Goal: Contribute content: Add original content to the website for others to see

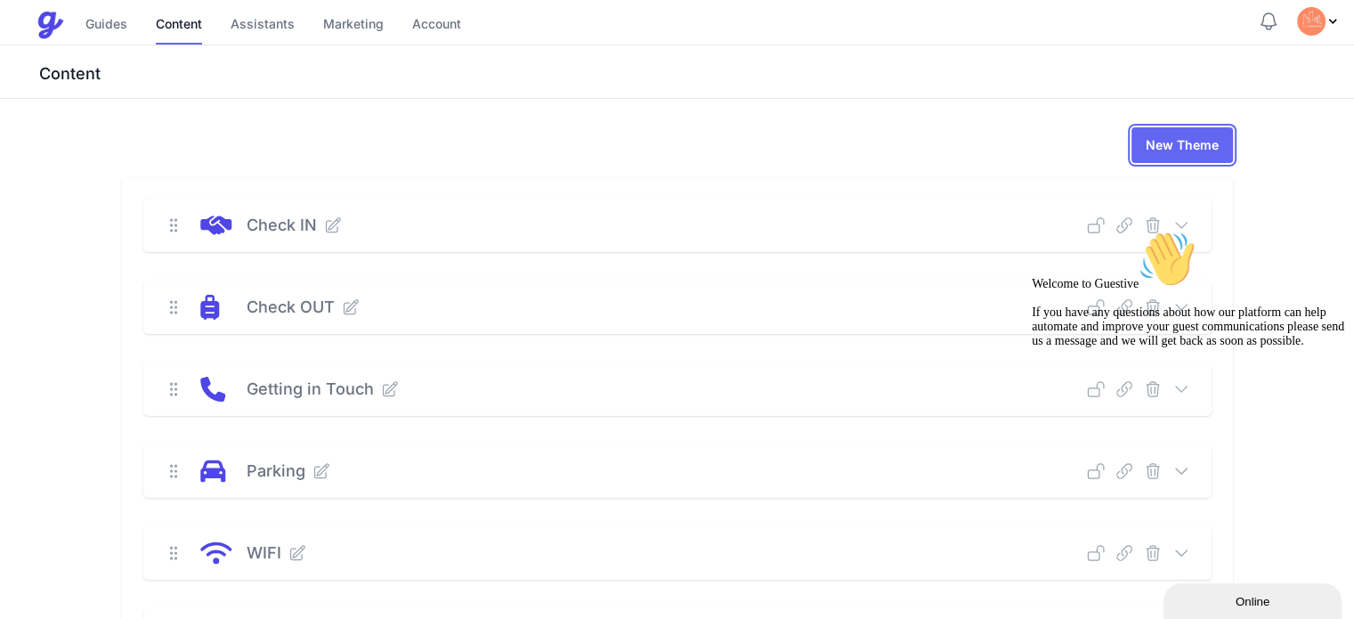
click at [1233, 138] on link "New Theme" at bounding box center [1181, 145] width 101 height 36
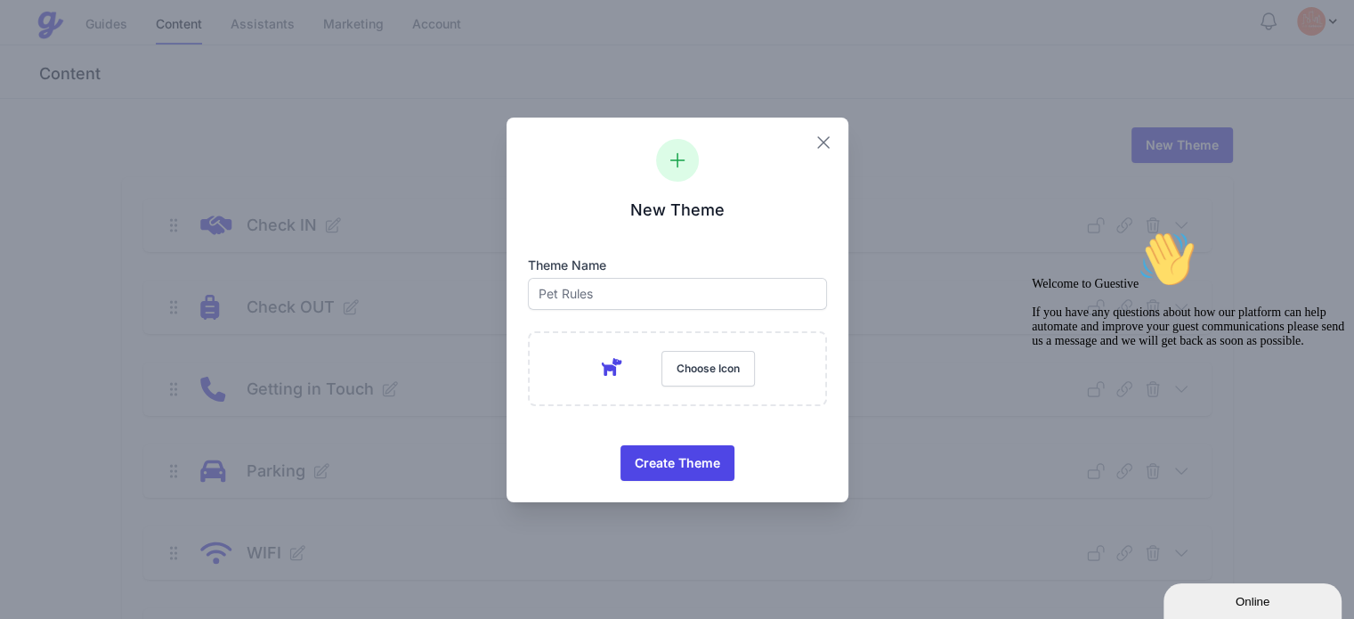
click at [828, 145] on icon "button" at bounding box center [823, 142] width 21 height 21
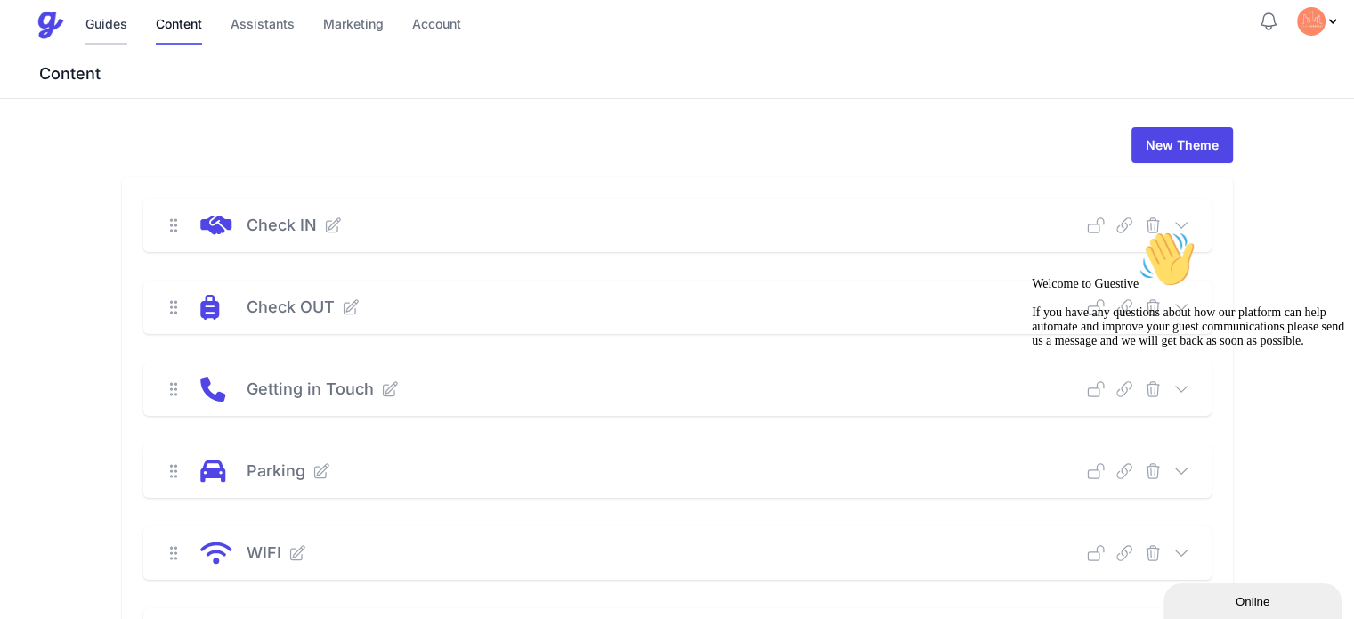
click at [92, 17] on link "Guides" at bounding box center [106, 25] width 42 height 38
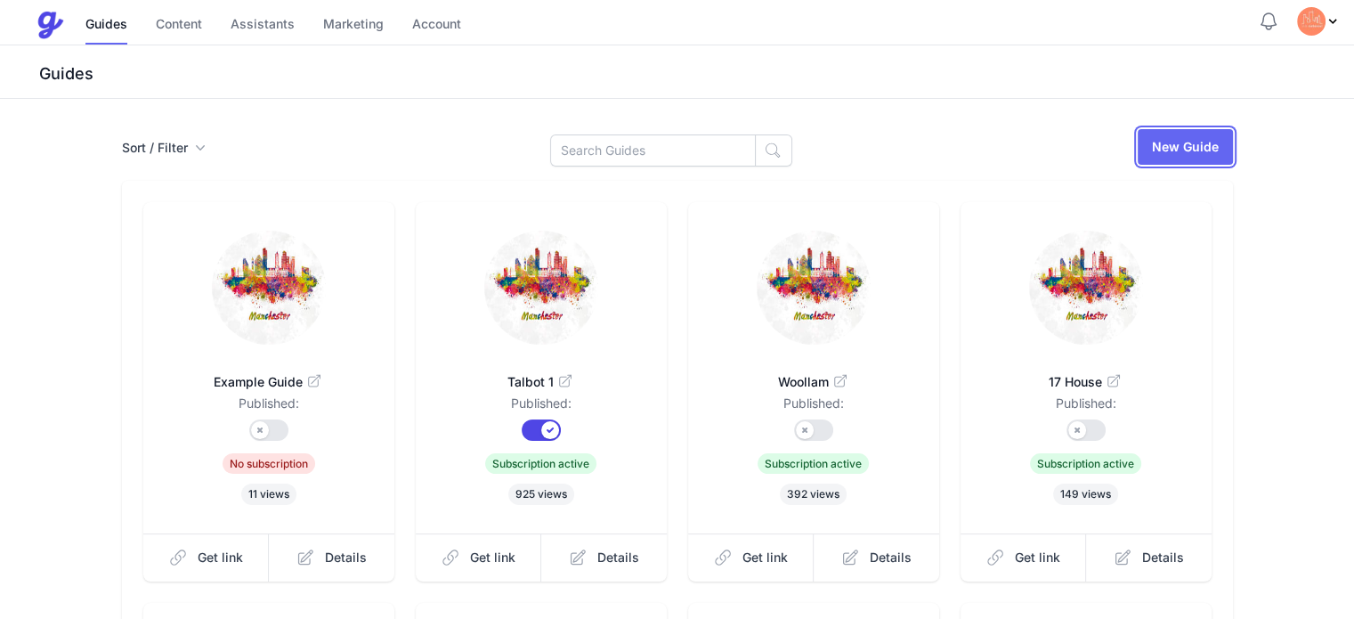
click at [1233, 159] on link "New Guide" at bounding box center [1184, 147] width 95 height 36
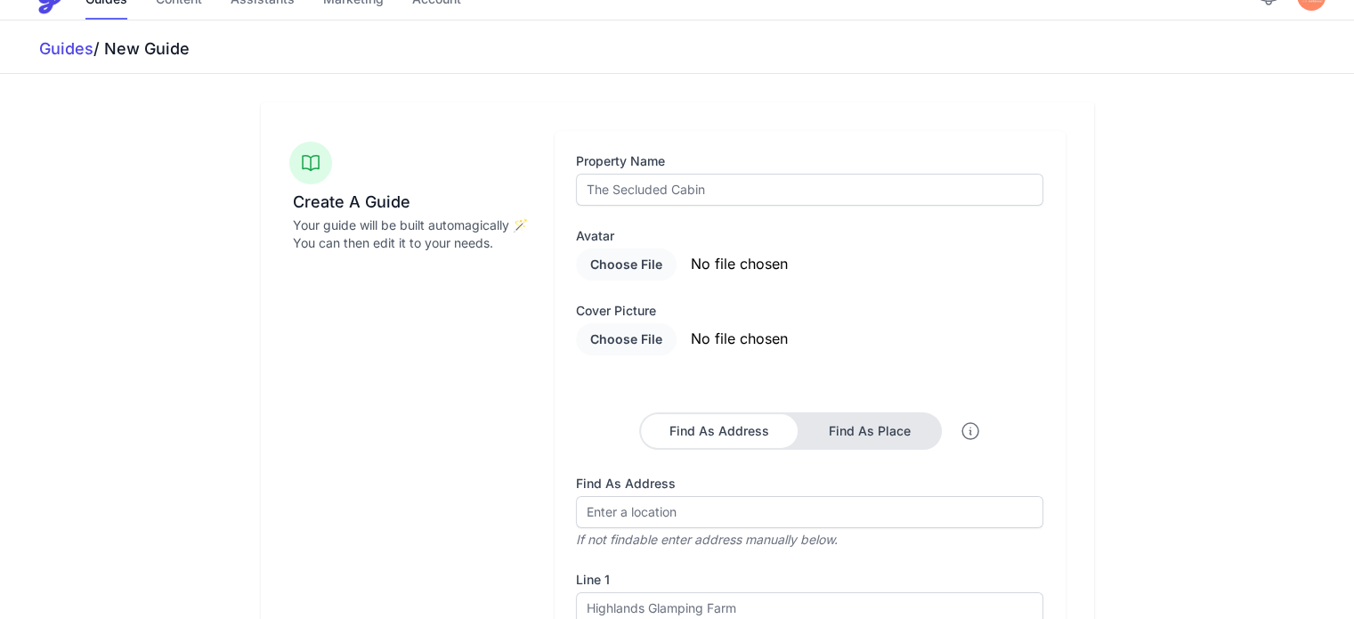
scroll to position [27, 0]
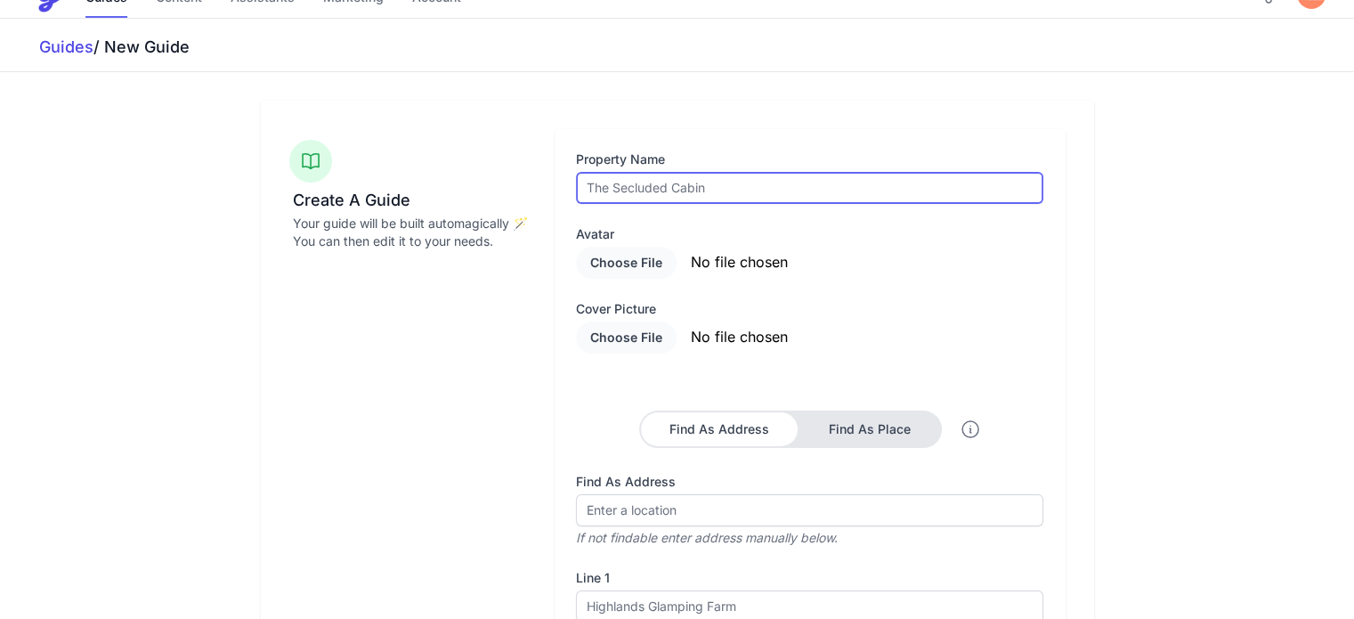
click at [676, 174] on input "text" at bounding box center [809, 188] width 467 height 32
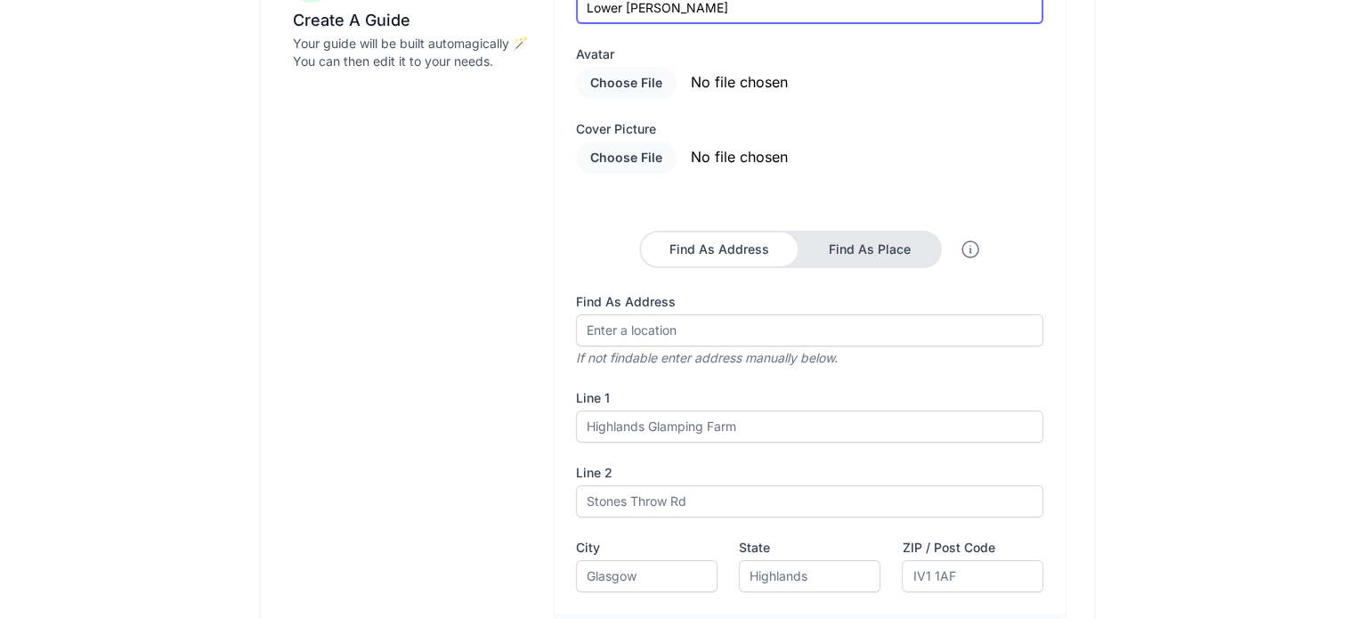
scroll to position [214, 0]
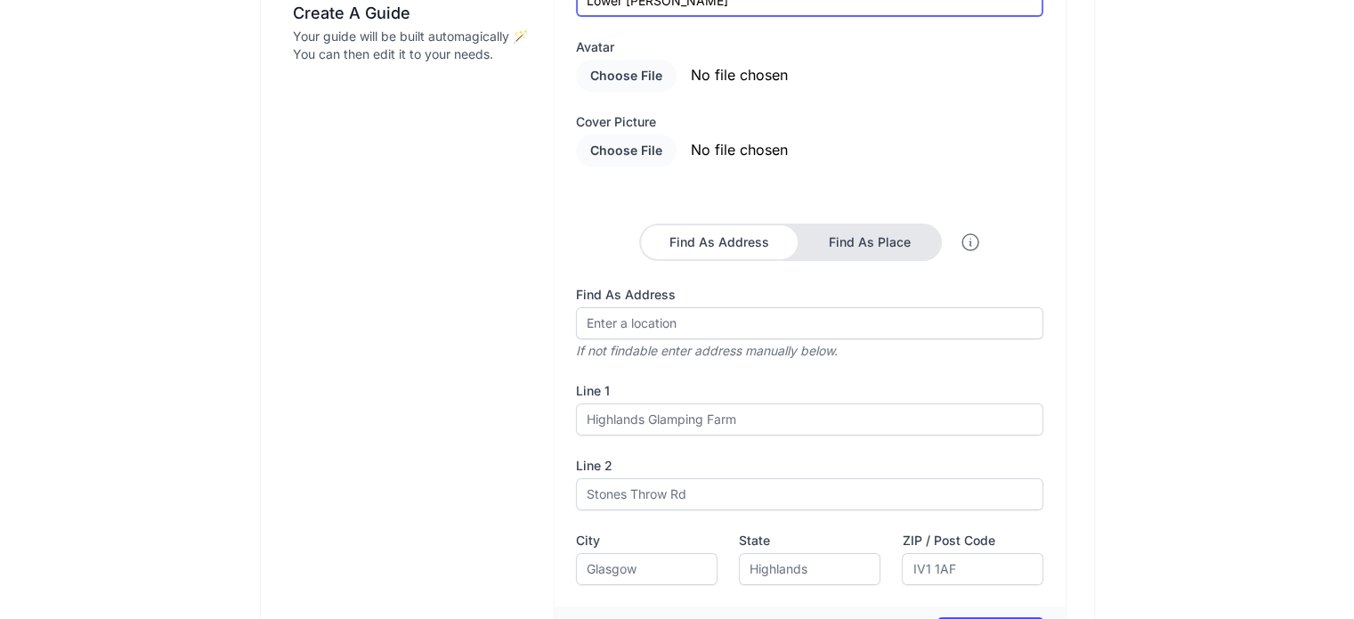
type input "Lower [PERSON_NAME]"
click at [681, 289] on label "Find As Address" at bounding box center [809, 295] width 467 height 18
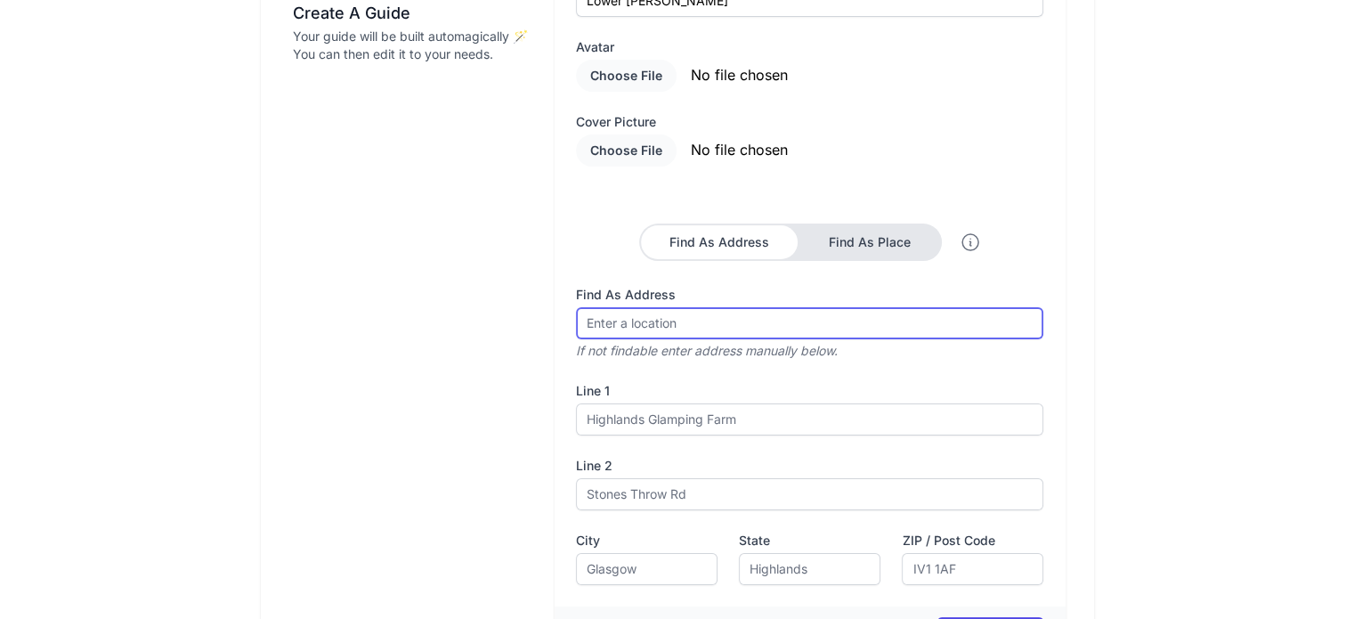
click at [681, 307] on input "Find As Address" at bounding box center [809, 323] width 467 height 32
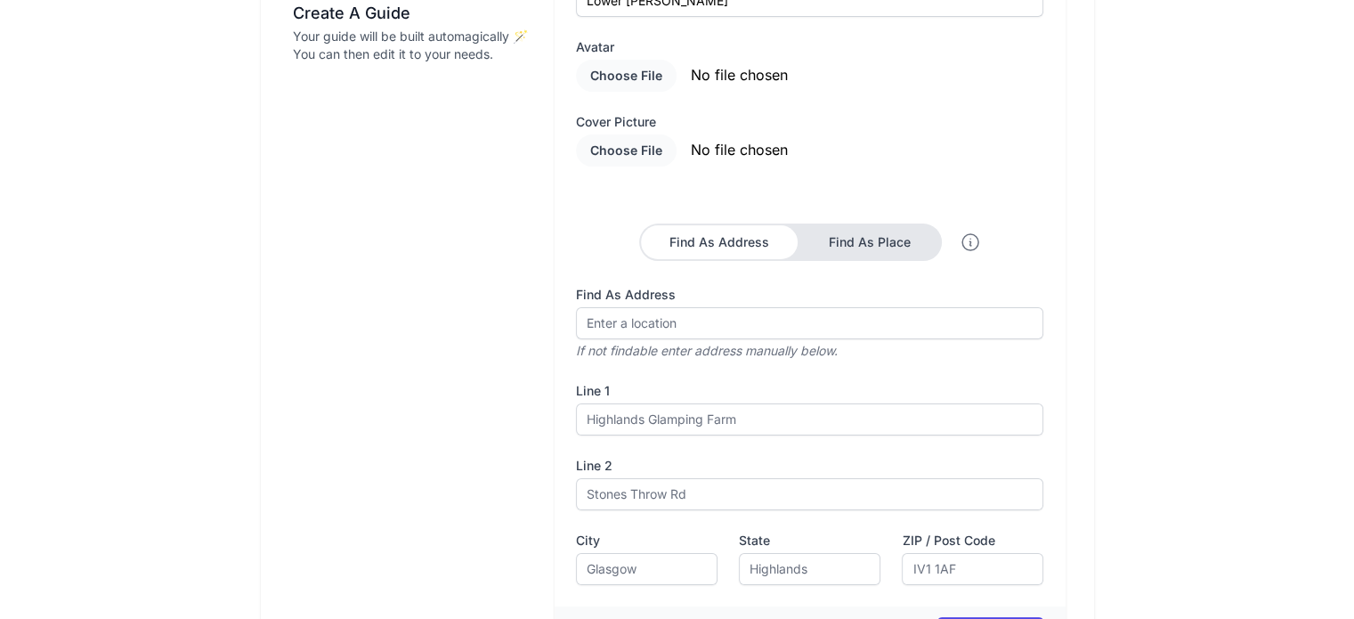
click at [684, 304] on div "Find As Address If not findable enter address manually below." at bounding box center [809, 323] width 467 height 75
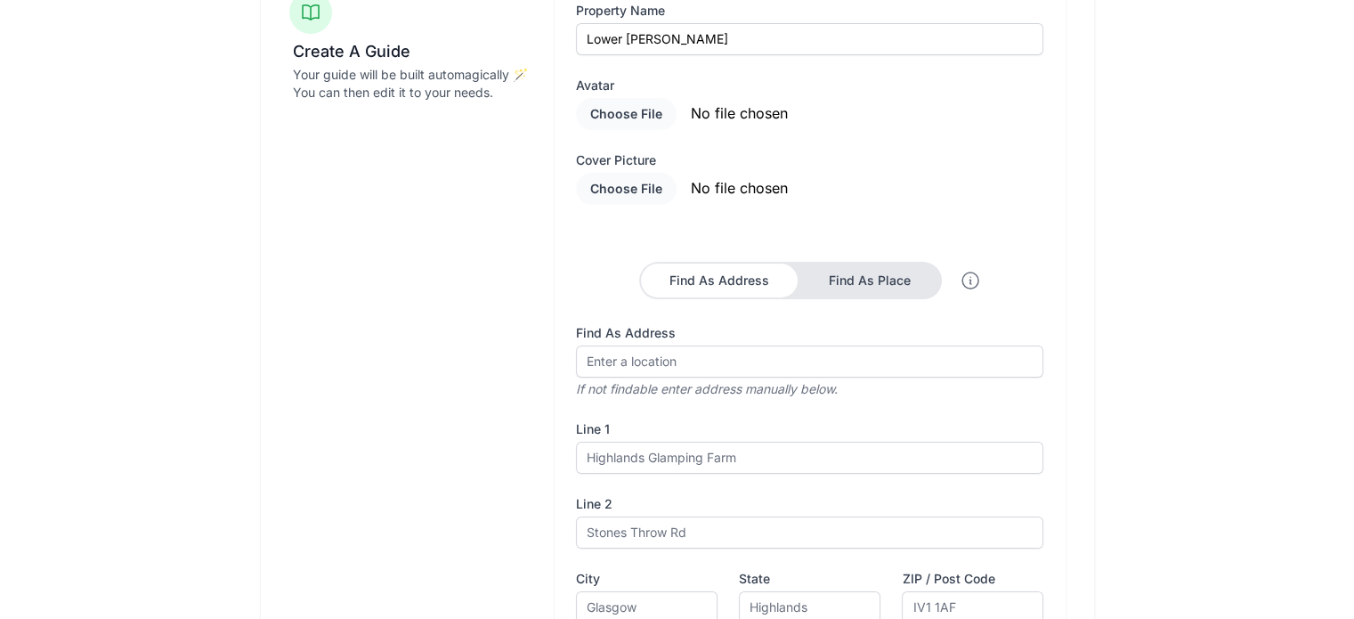
scroll to position [303, 0]
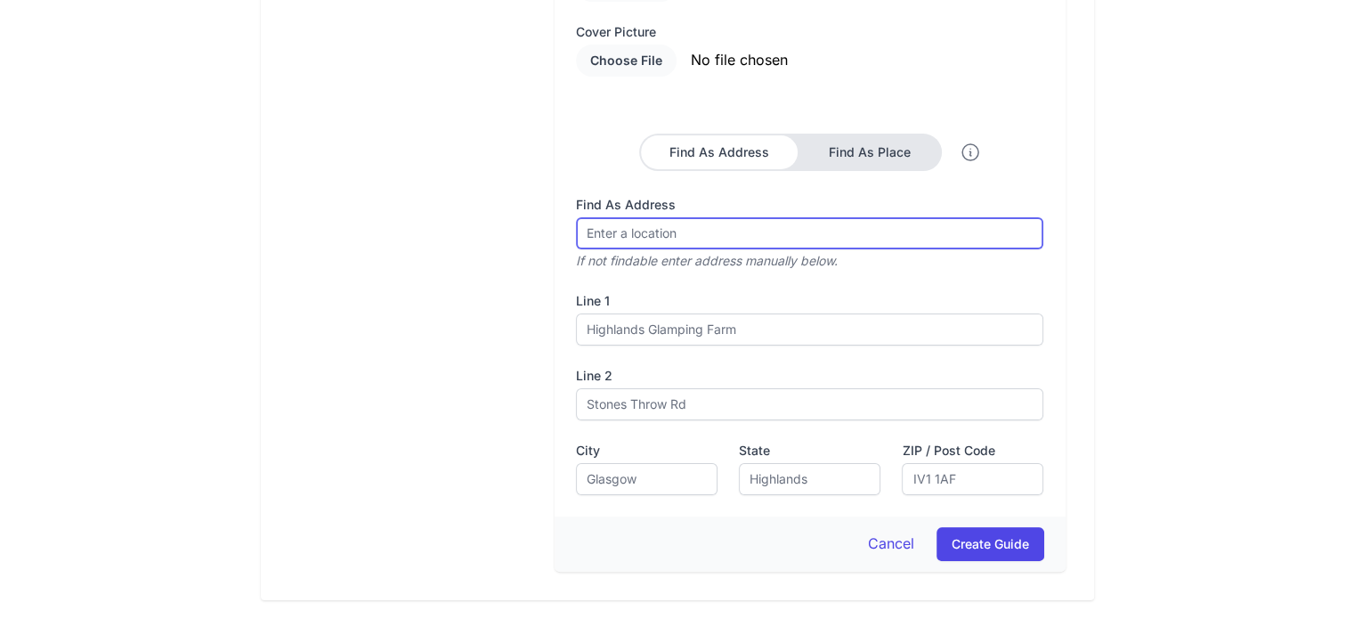
click at [675, 232] on input "Find As Address" at bounding box center [809, 233] width 467 height 32
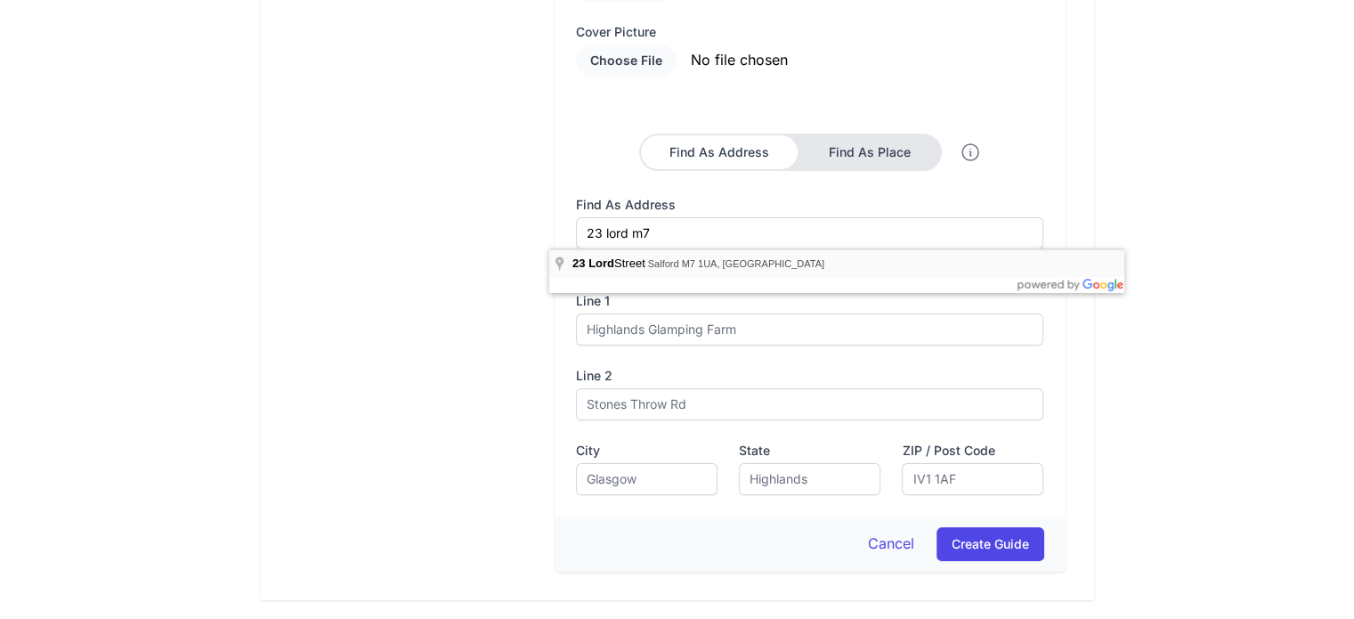
type input "23 Lord Street, Salford M7 1UA, UK"
type input "[STREET_ADDRESS]"
type input "Salford"
type input "[GEOGRAPHIC_DATA]"
type input "M7 1UA"
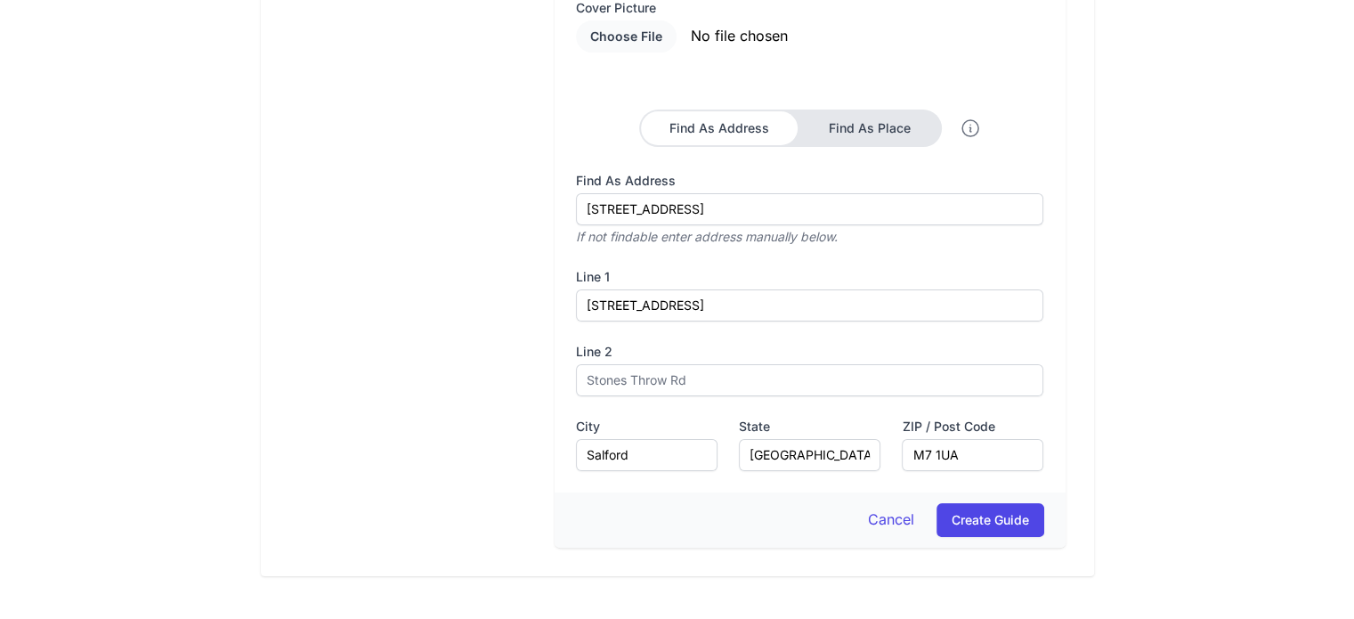
scroll to position [376, 0]
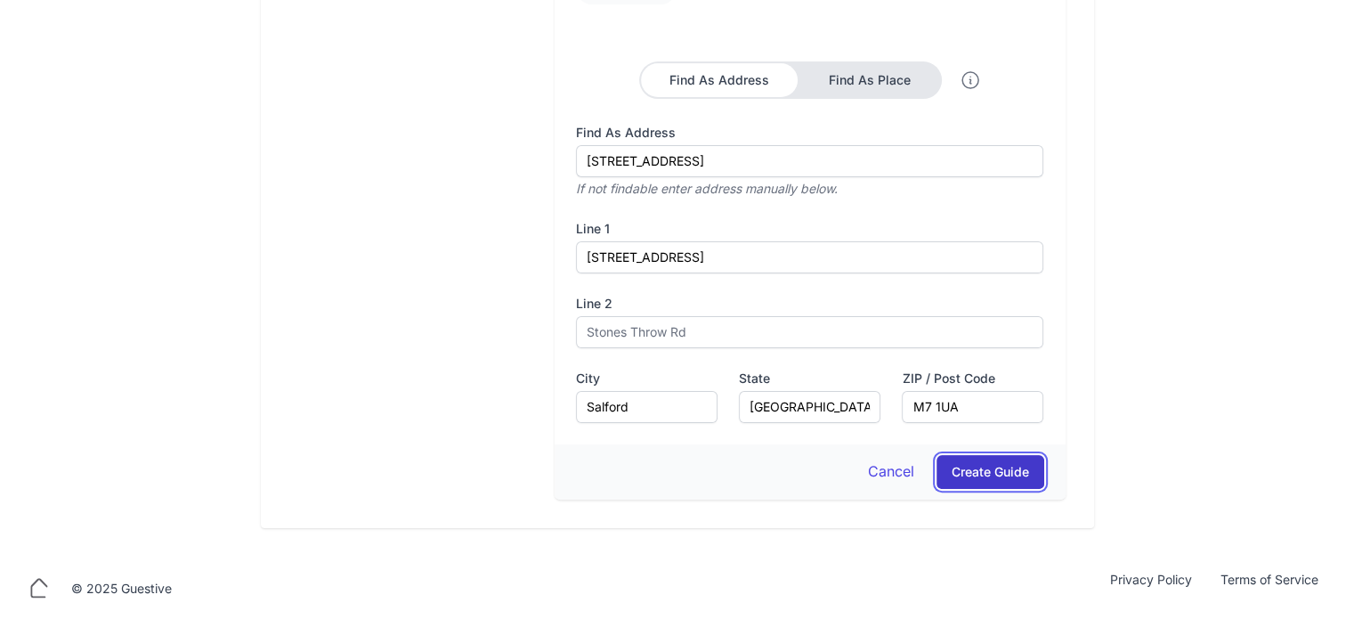
click at [1041, 473] on button "Create Guide" at bounding box center [990, 472] width 108 height 34
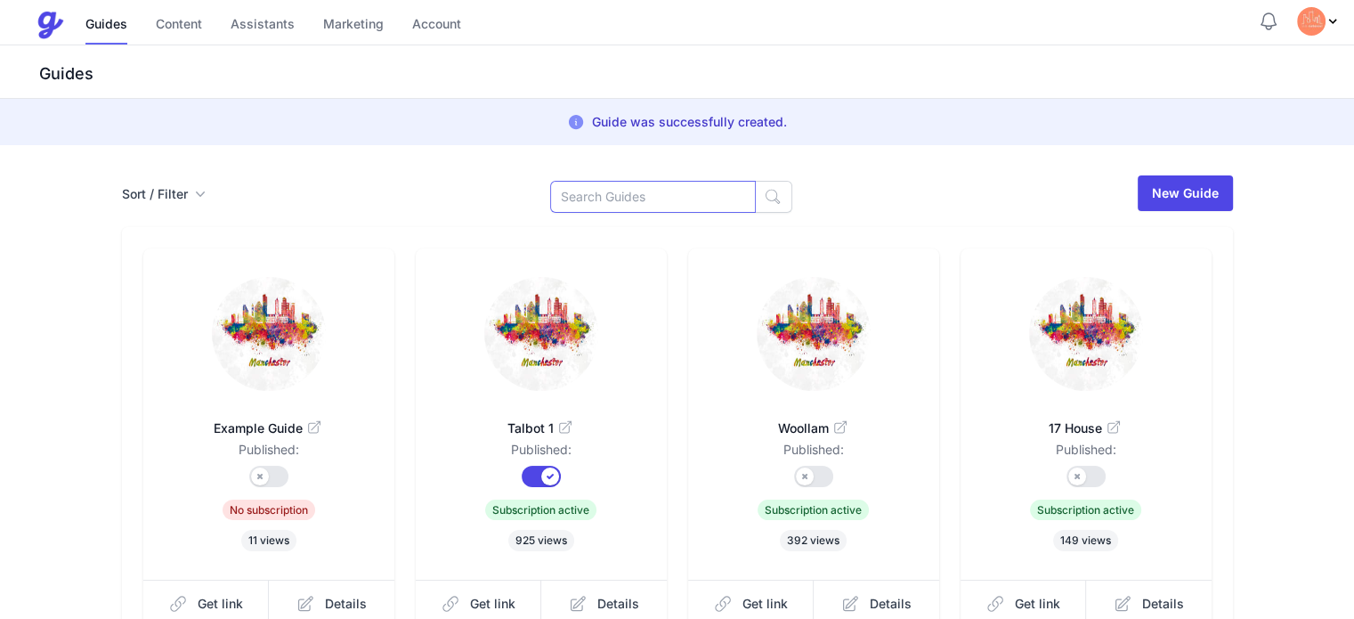
click at [616, 189] on input at bounding box center [653, 197] width 206 height 32
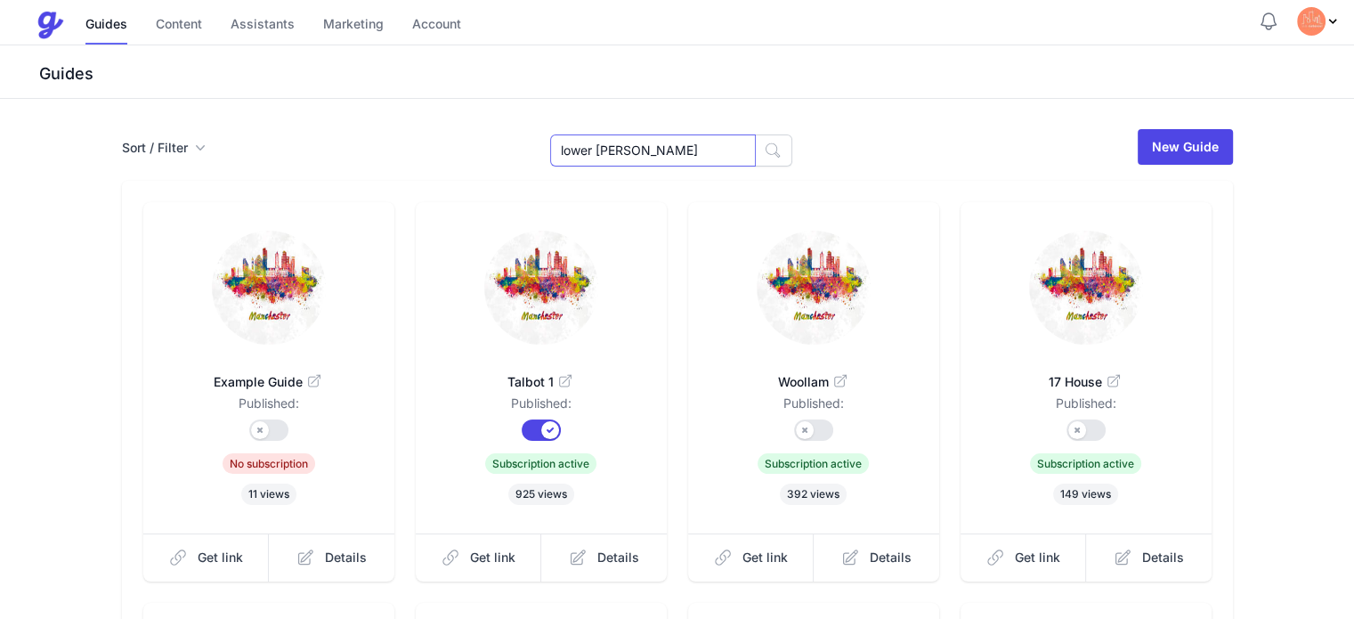
type input "lower [PERSON_NAME]"
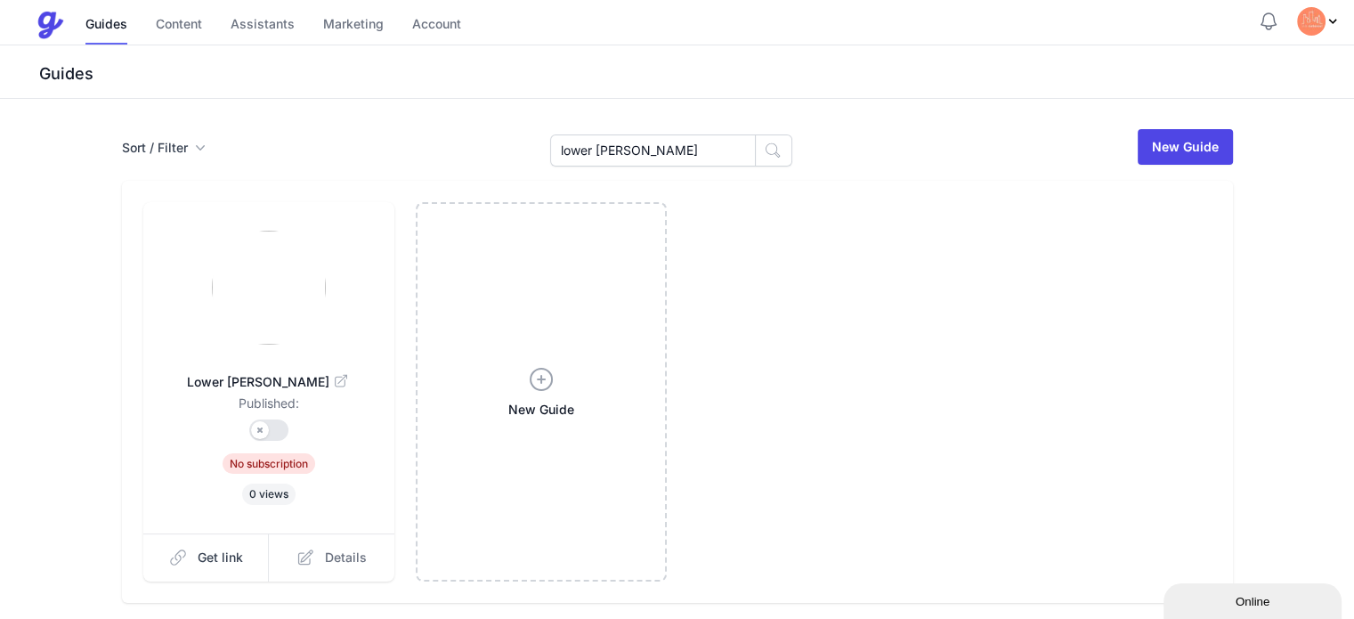
click at [325, 562] on span "Details" at bounding box center [346, 557] width 42 height 18
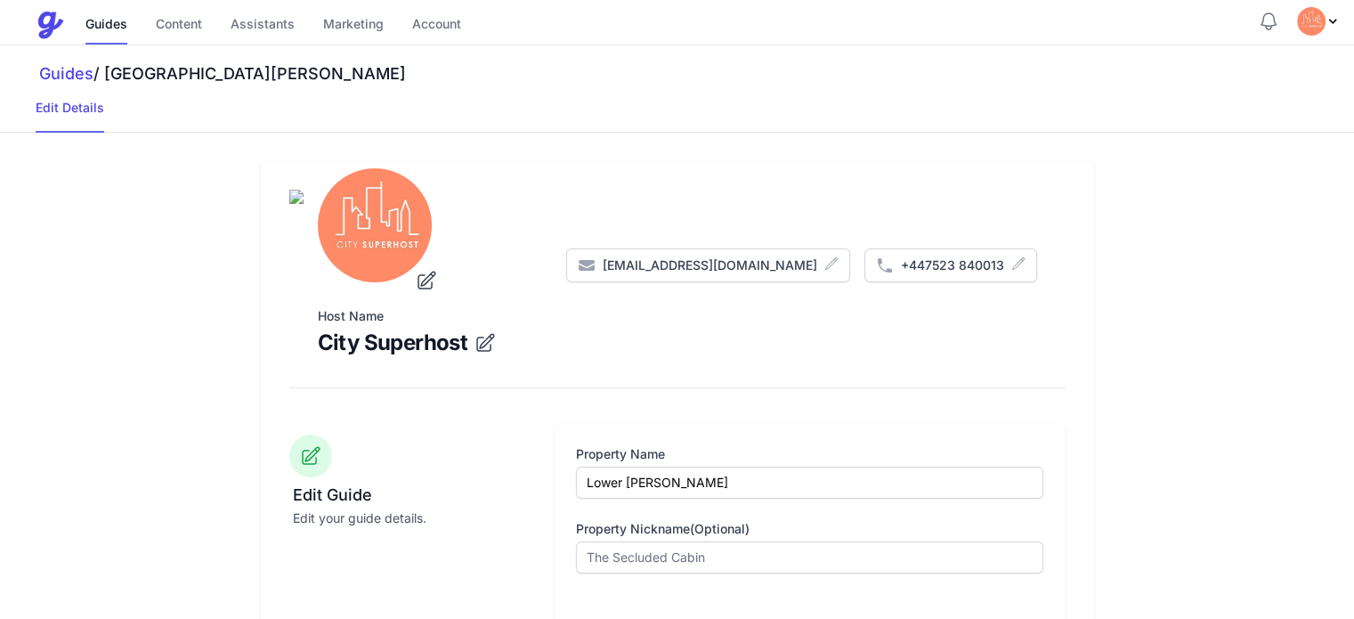
click at [1062, 209] on icon "submit" at bounding box center [1047, 207] width 28 height 28
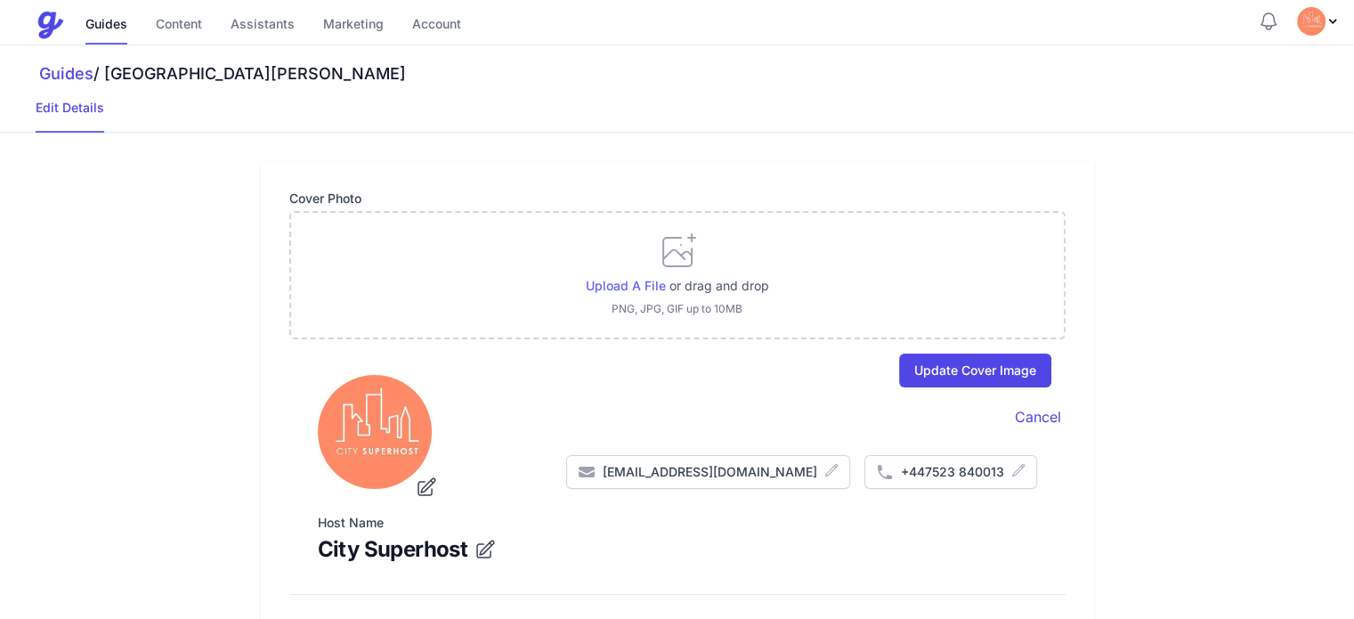
click at [620, 279] on span "Upload a file" at bounding box center [626, 285] width 80 height 15
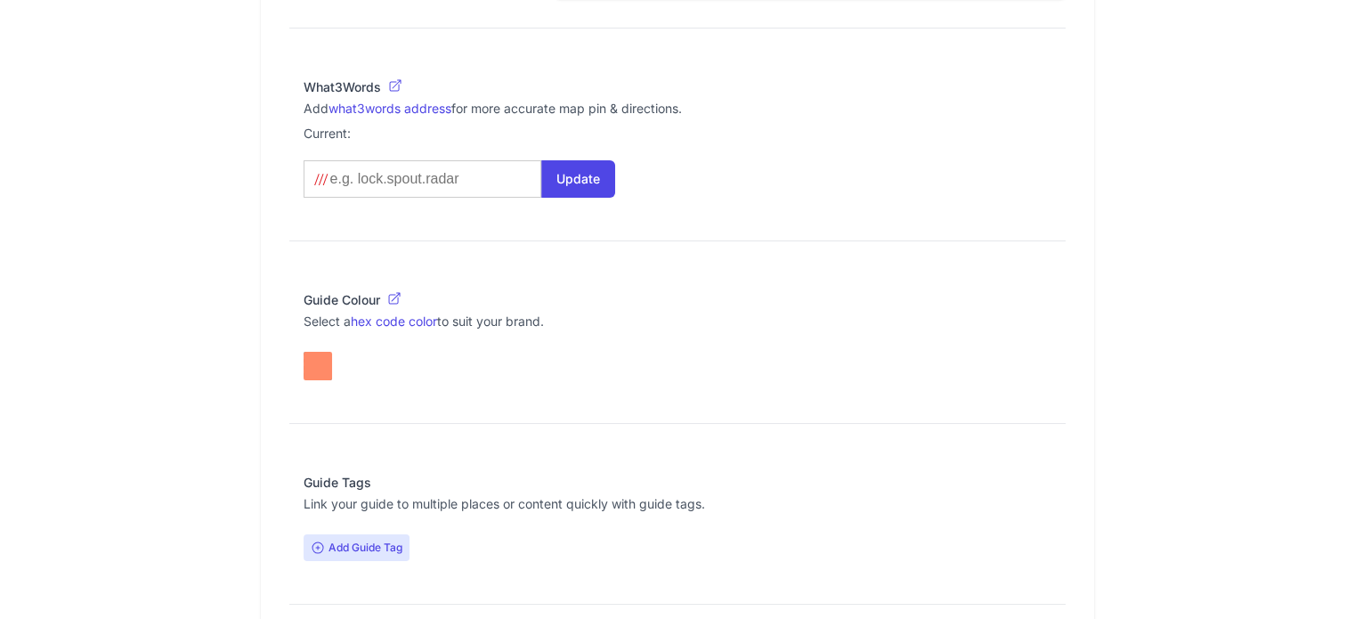
scroll to position [1533, 0]
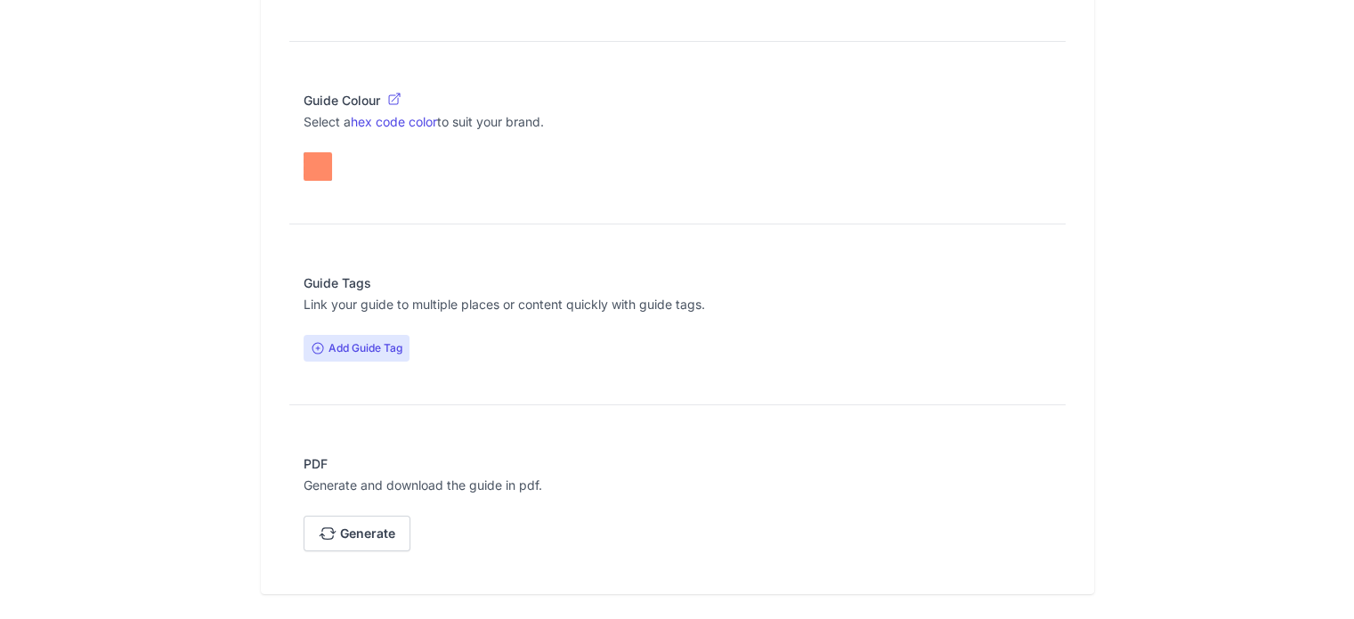
click at [303, 352] on span "Add Guide Tag" at bounding box center [356, 348] width 106 height 27
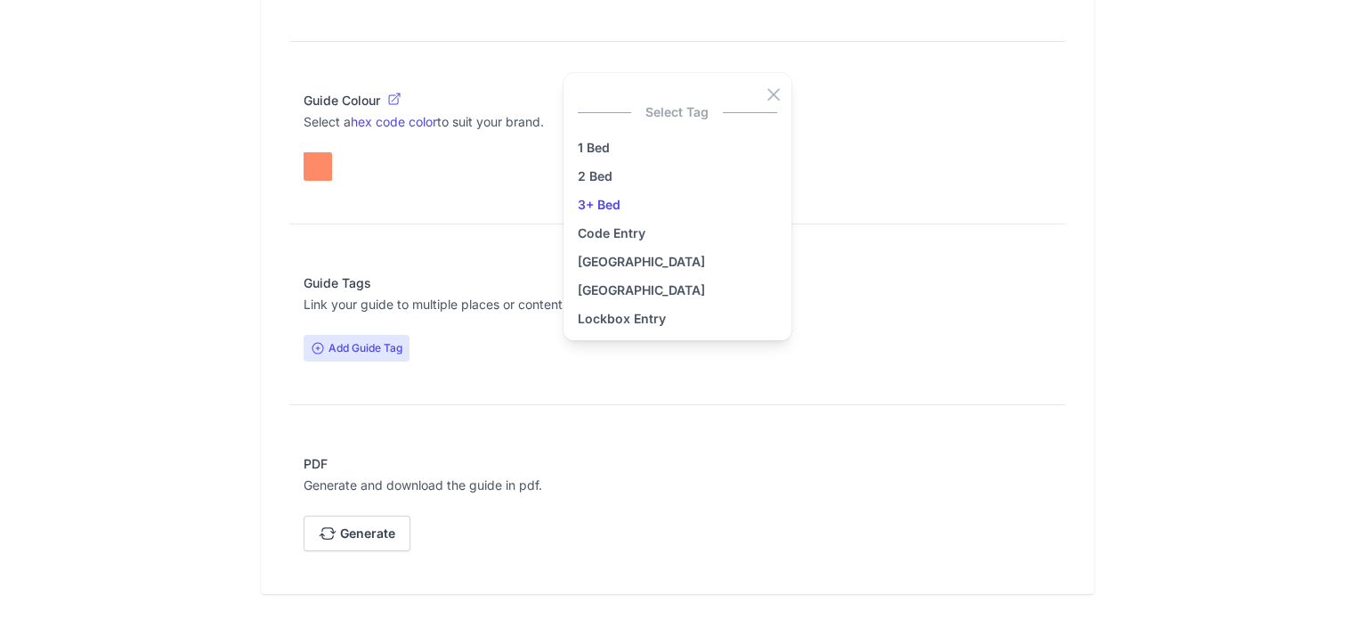
click at [603, 194] on link "3+ Bed" at bounding box center [677, 204] width 199 height 21
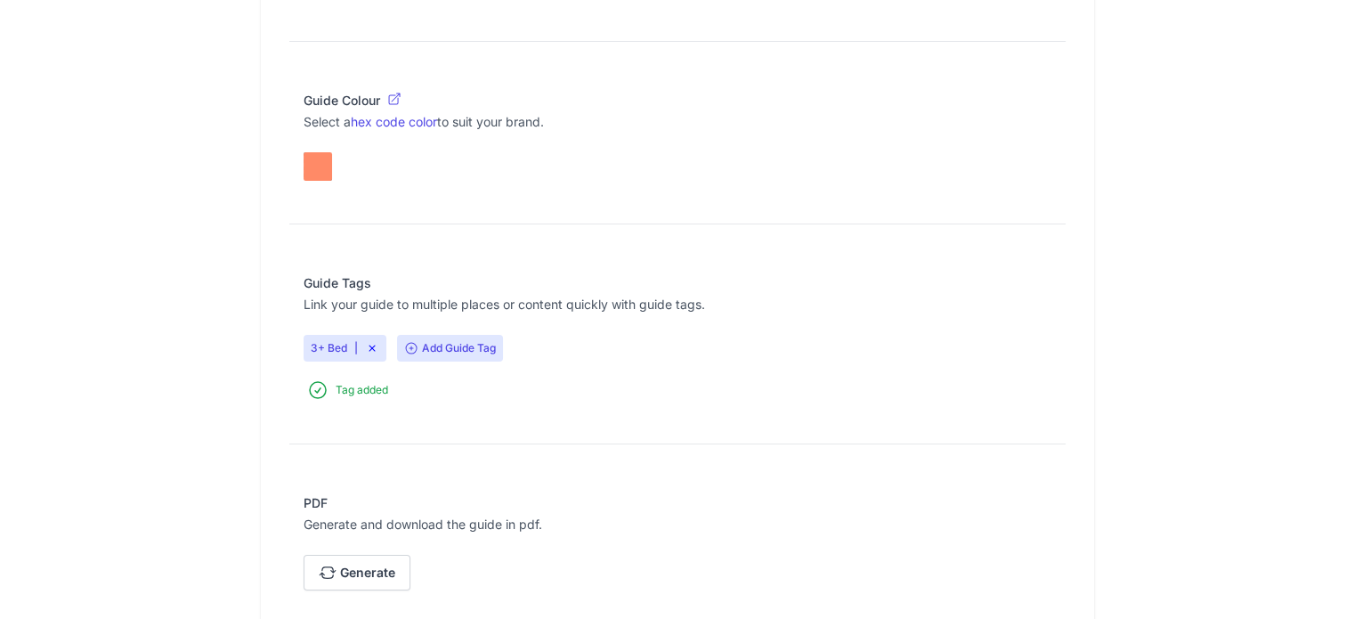
click at [397, 346] on span "Add Guide Tag" at bounding box center [450, 348] width 106 height 27
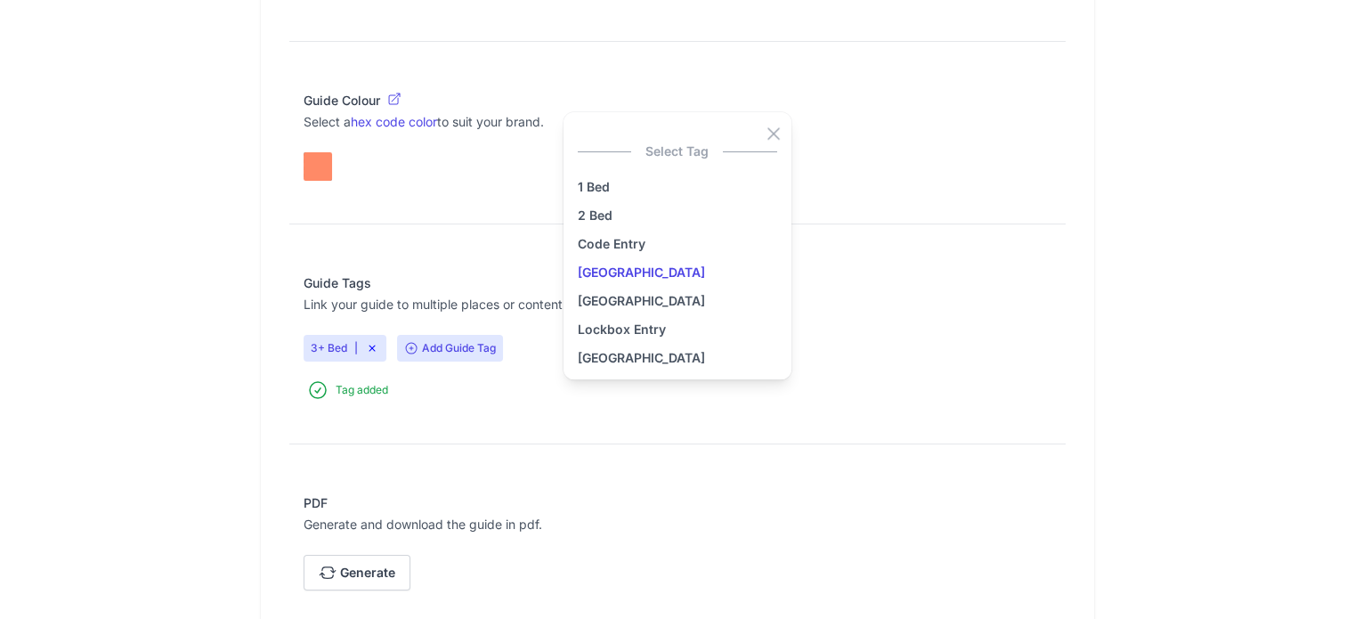
click at [614, 262] on link "[GEOGRAPHIC_DATA]" at bounding box center [677, 272] width 199 height 21
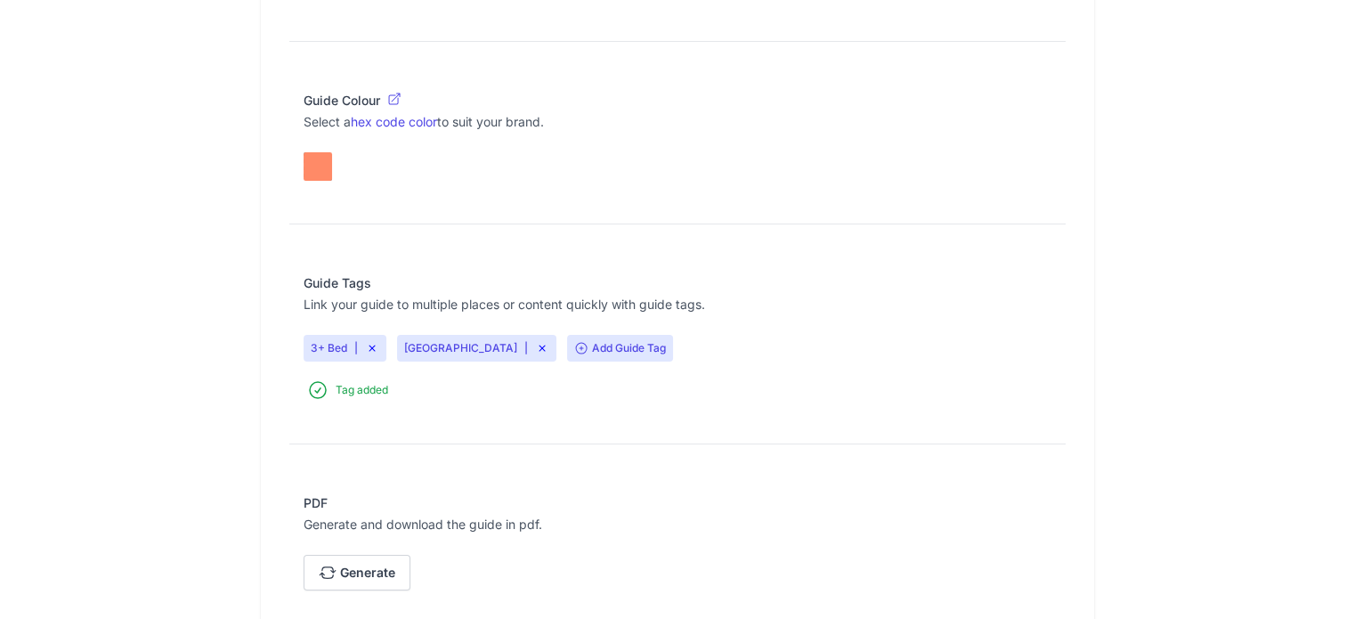
click at [567, 344] on span "Add Guide Tag" at bounding box center [620, 348] width 106 height 27
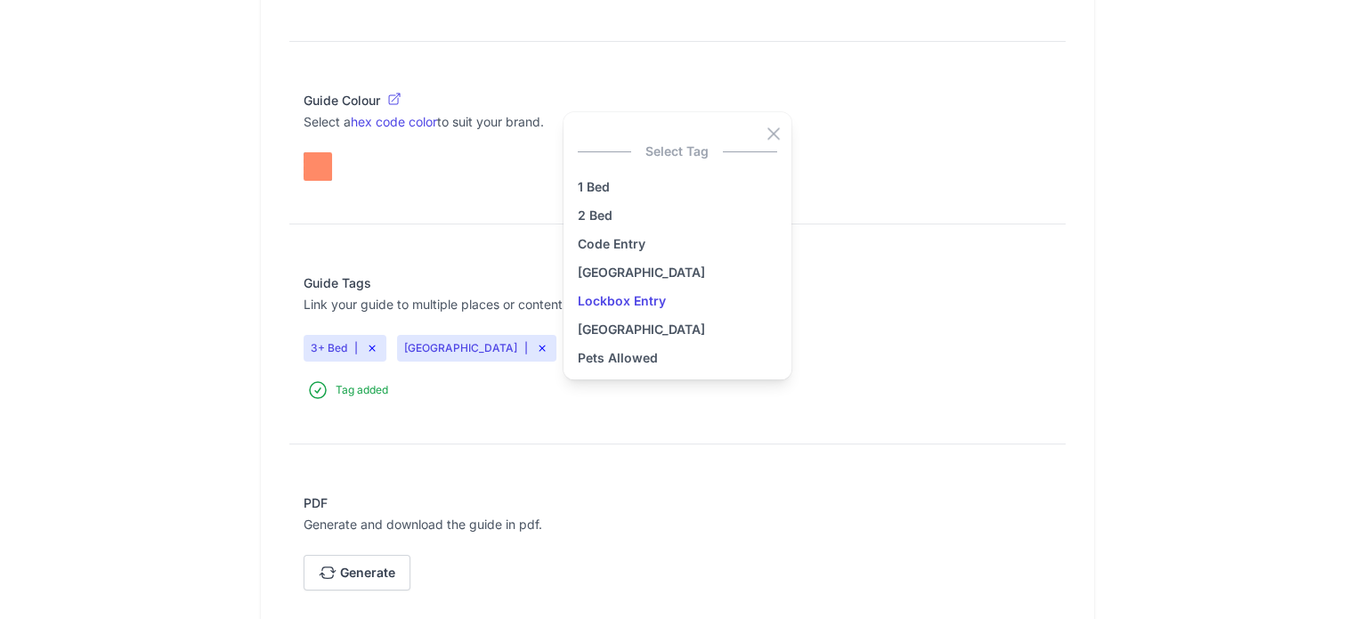
click at [641, 290] on link "Lockbox Entry" at bounding box center [677, 300] width 199 height 21
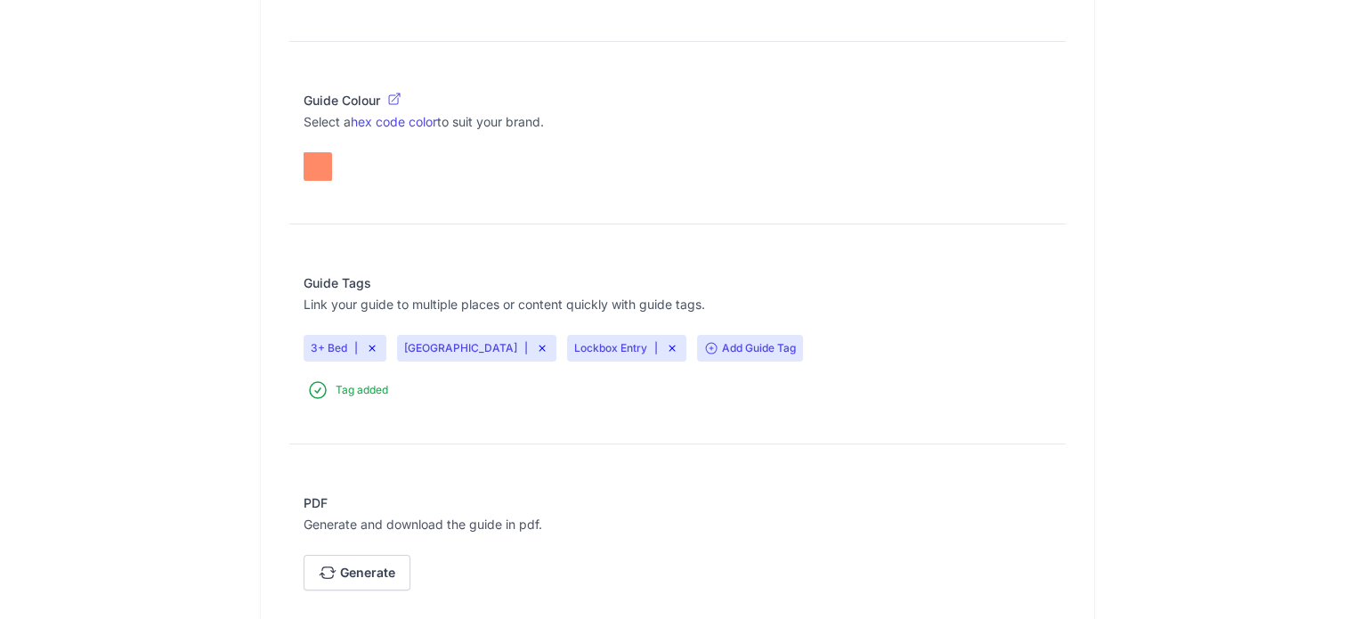
click at [697, 356] on span "Add Guide Tag" at bounding box center [750, 348] width 106 height 27
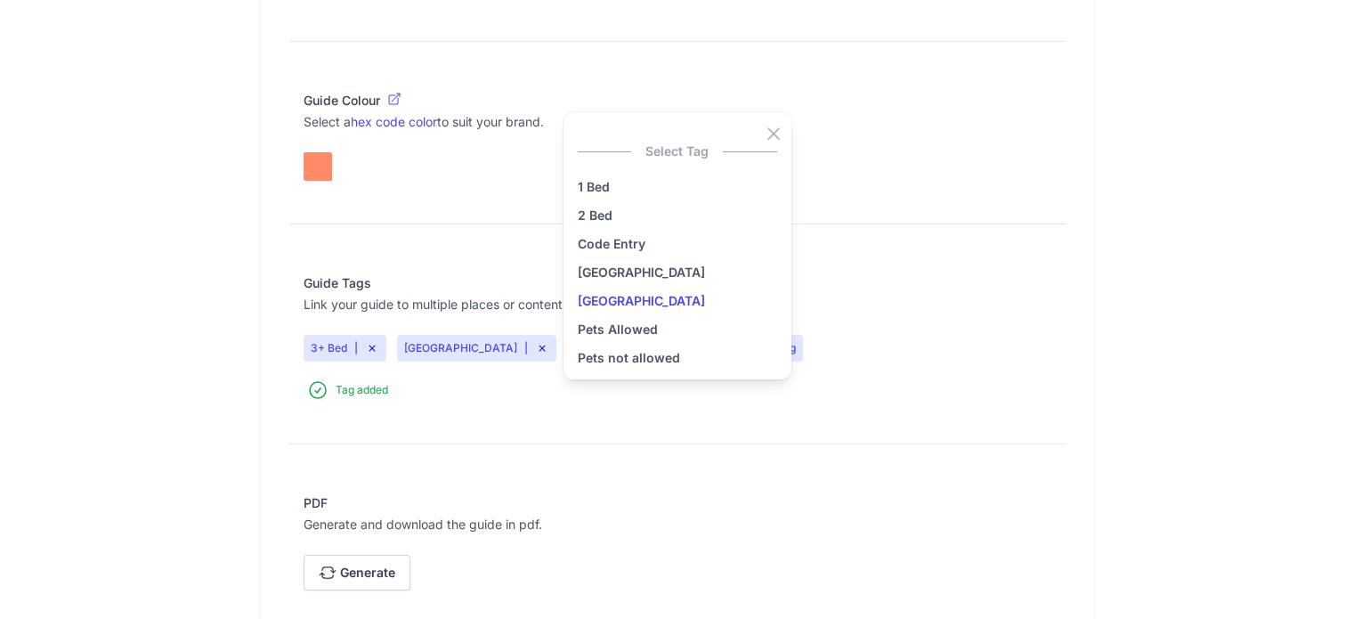
scroll to position [36, 0]
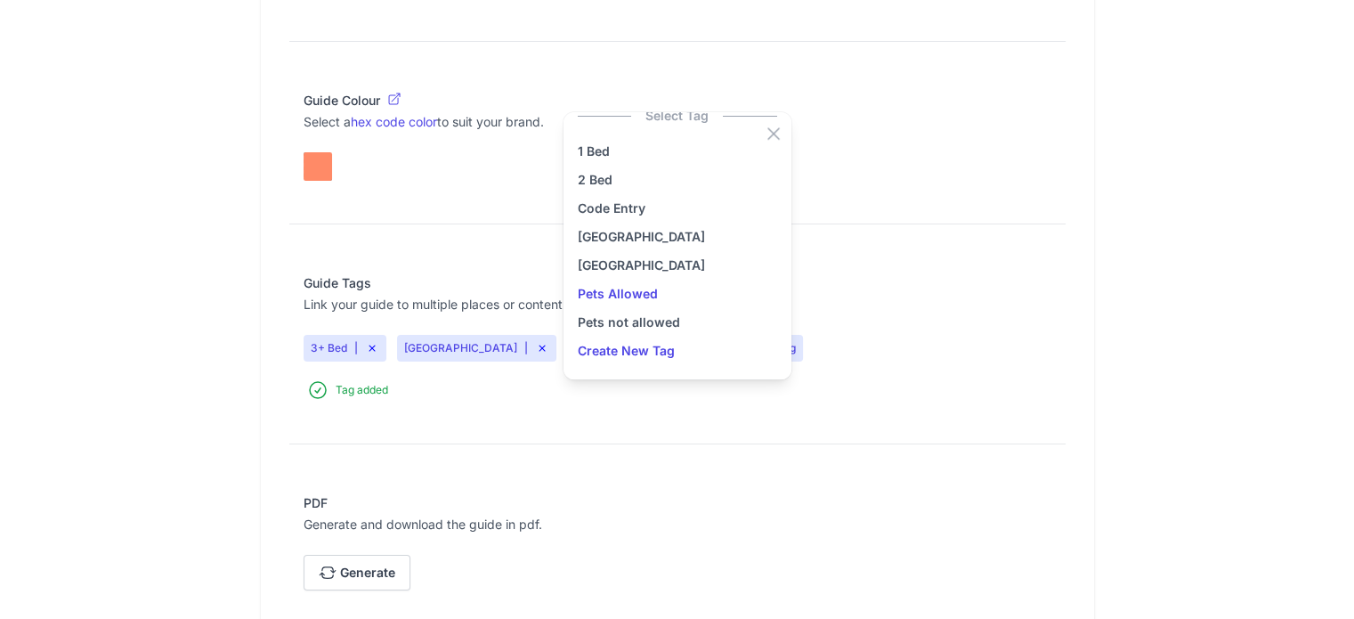
click at [641, 292] on link "Pets Allowed" at bounding box center [677, 293] width 199 height 21
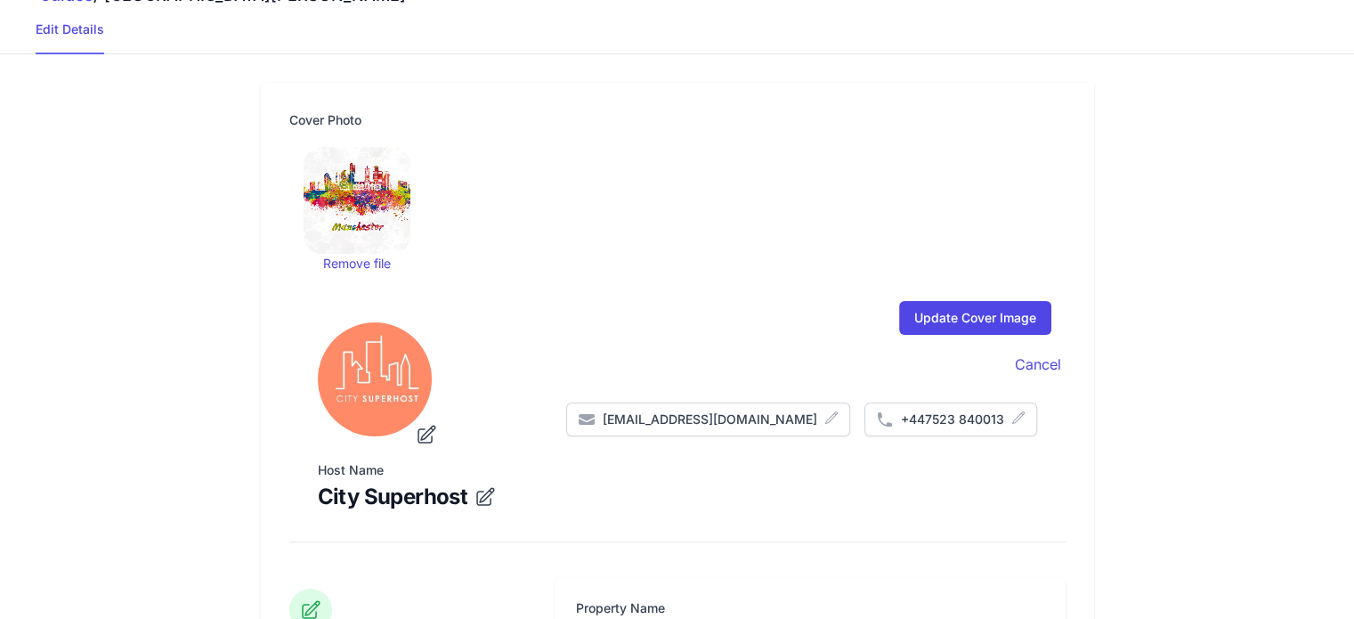
scroll to position [0, 0]
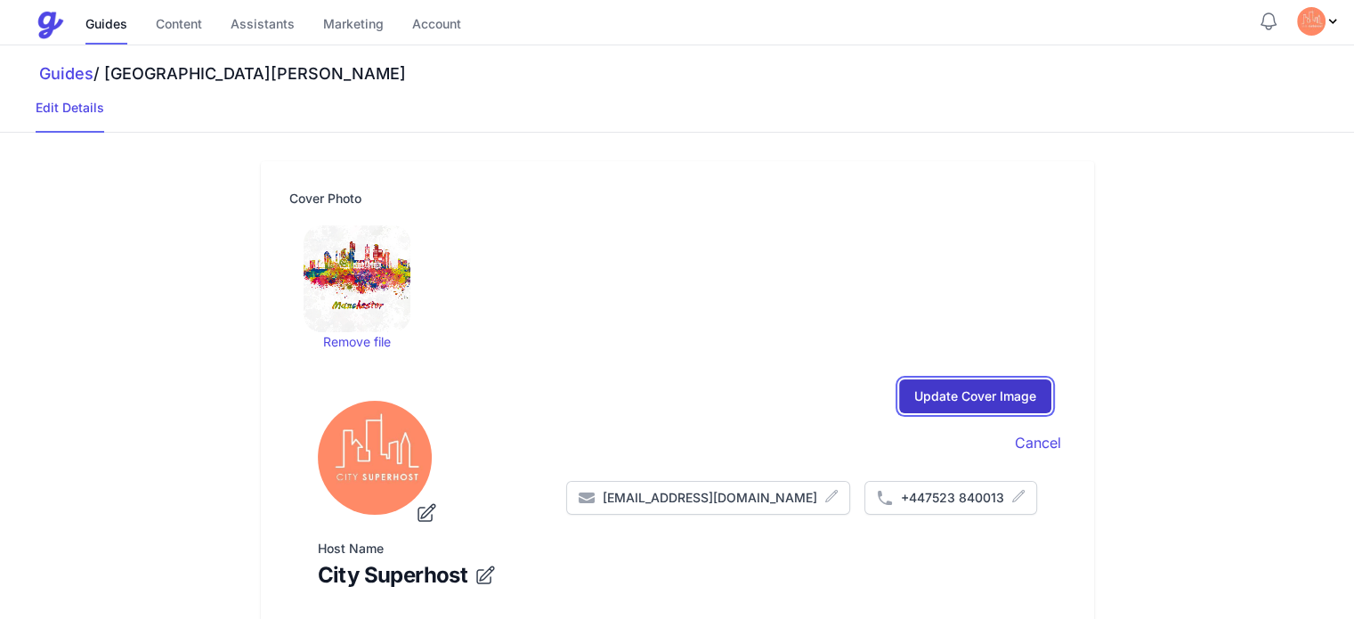
click at [1042, 403] on input "Update Cover Image" at bounding box center [975, 396] width 152 height 34
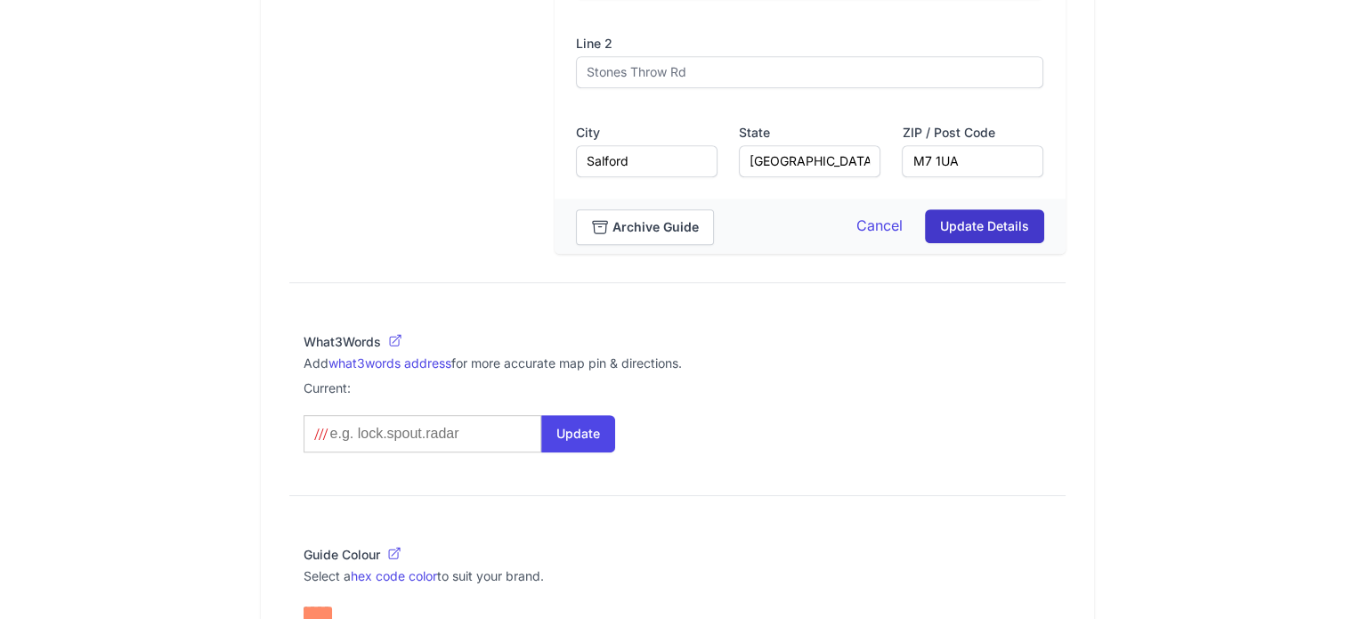
scroll to position [988, 0]
click at [1044, 230] on button "Update Details" at bounding box center [984, 227] width 119 height 34
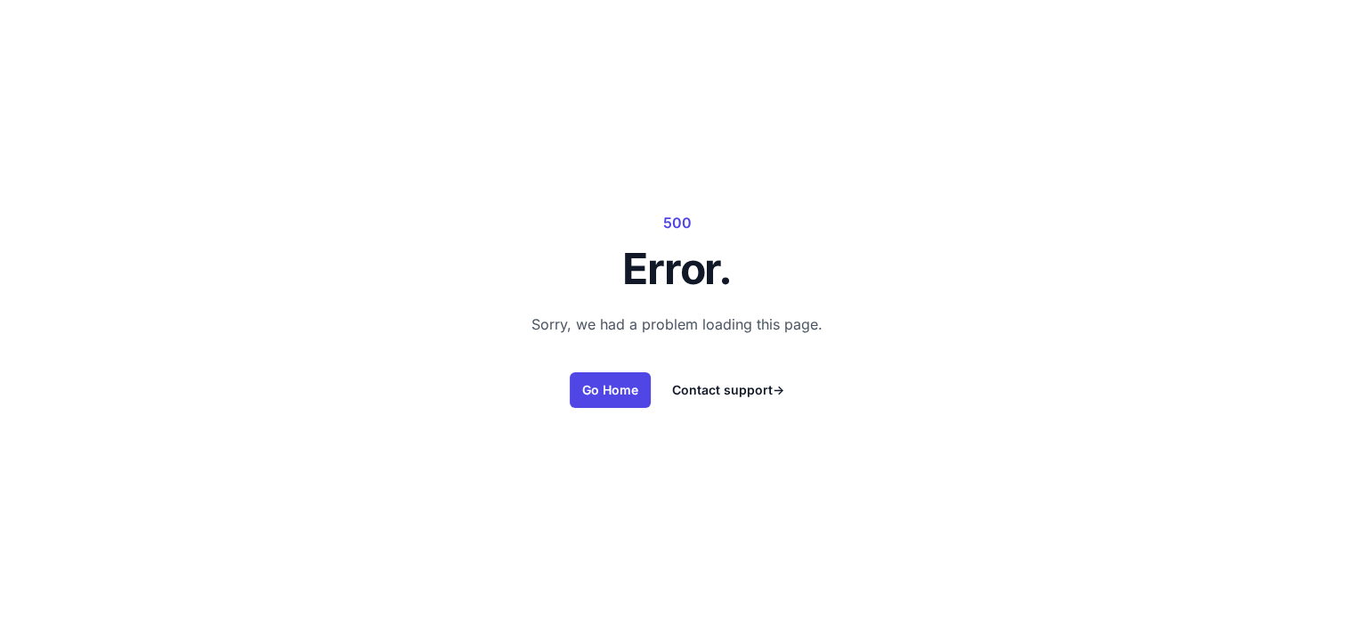
scroll to position [0, 0]
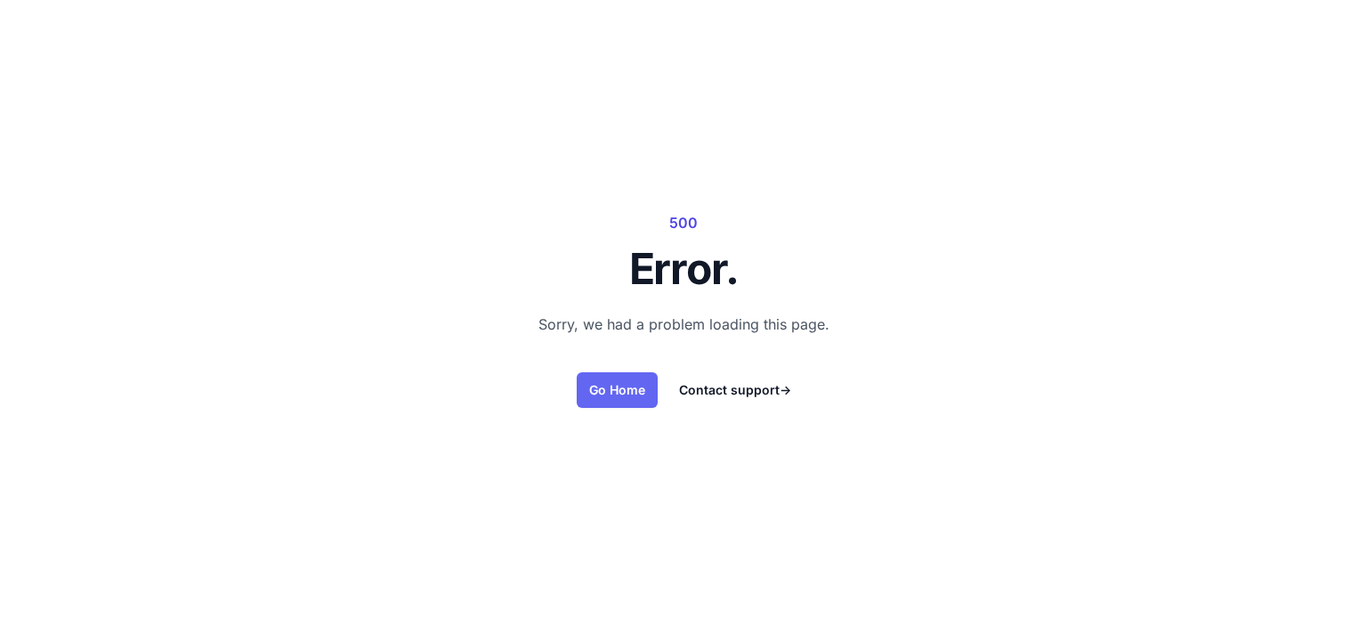
click at [606, 394] on link "Go Home" at bounding box center [617, 390] width 81 height 36
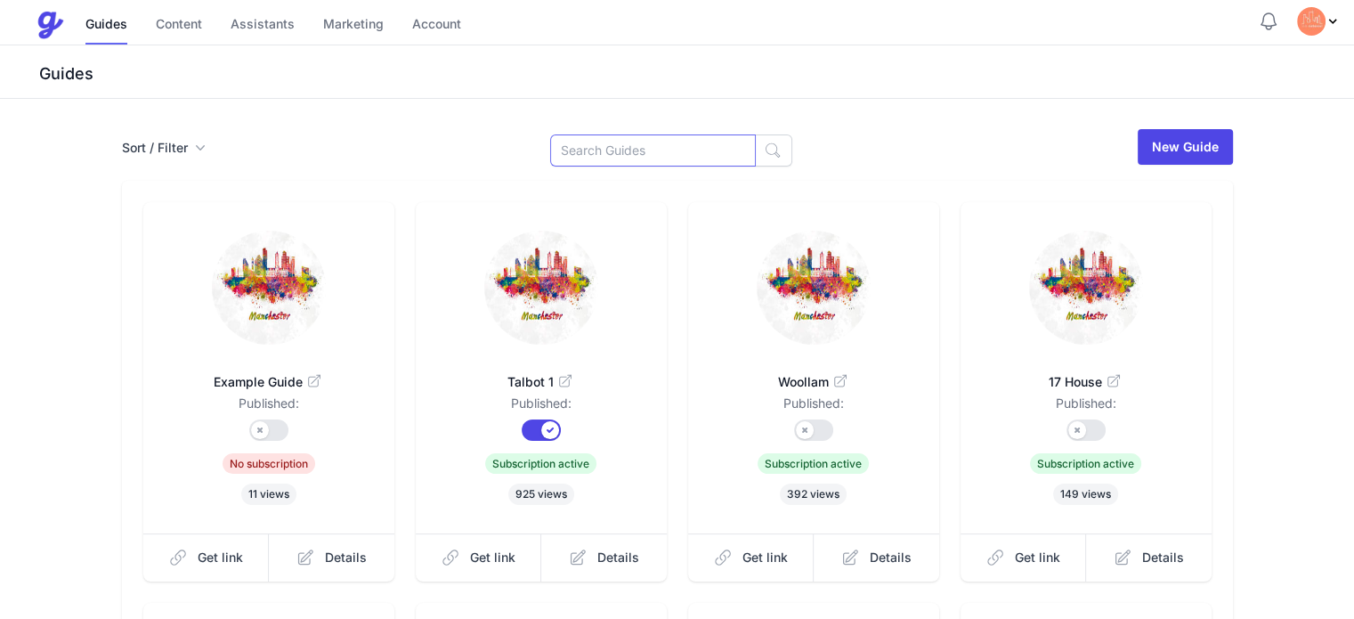
click at [687, 148] on input at bounding box center [653, 150] width 206 height 32
type input "n"
type input "lower"
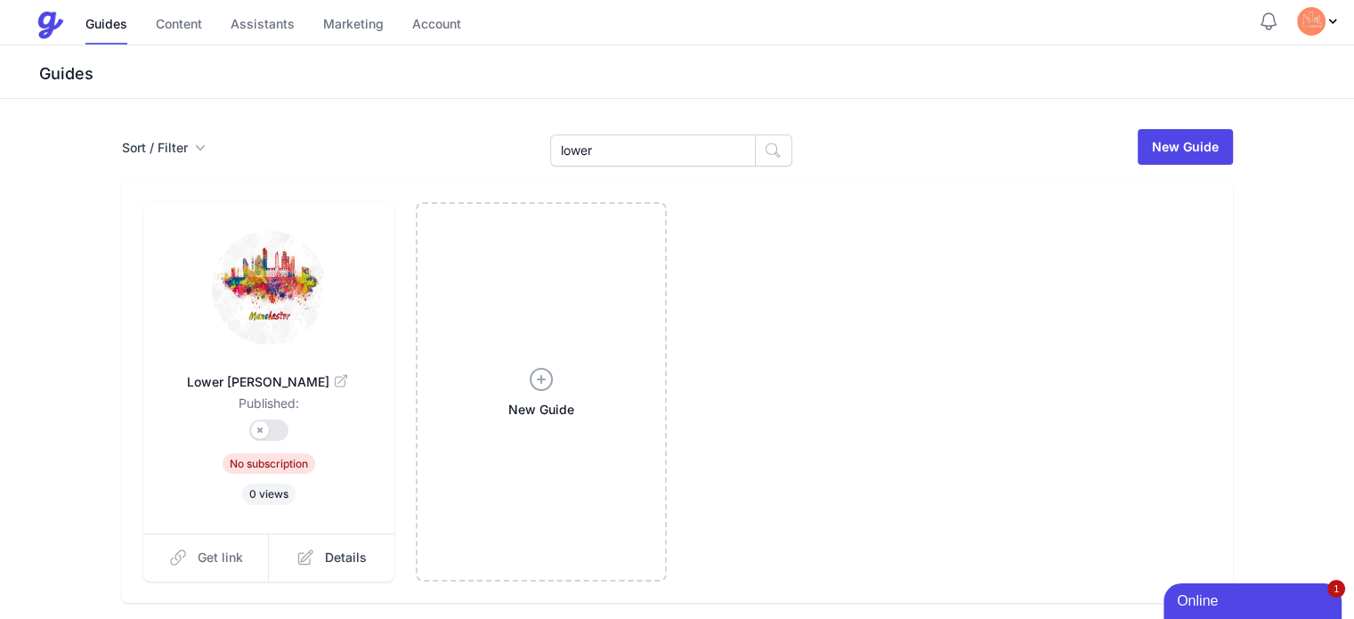
click at [198, 557] on span "Get link" at bounding box center [220, 557] width 45 height 18
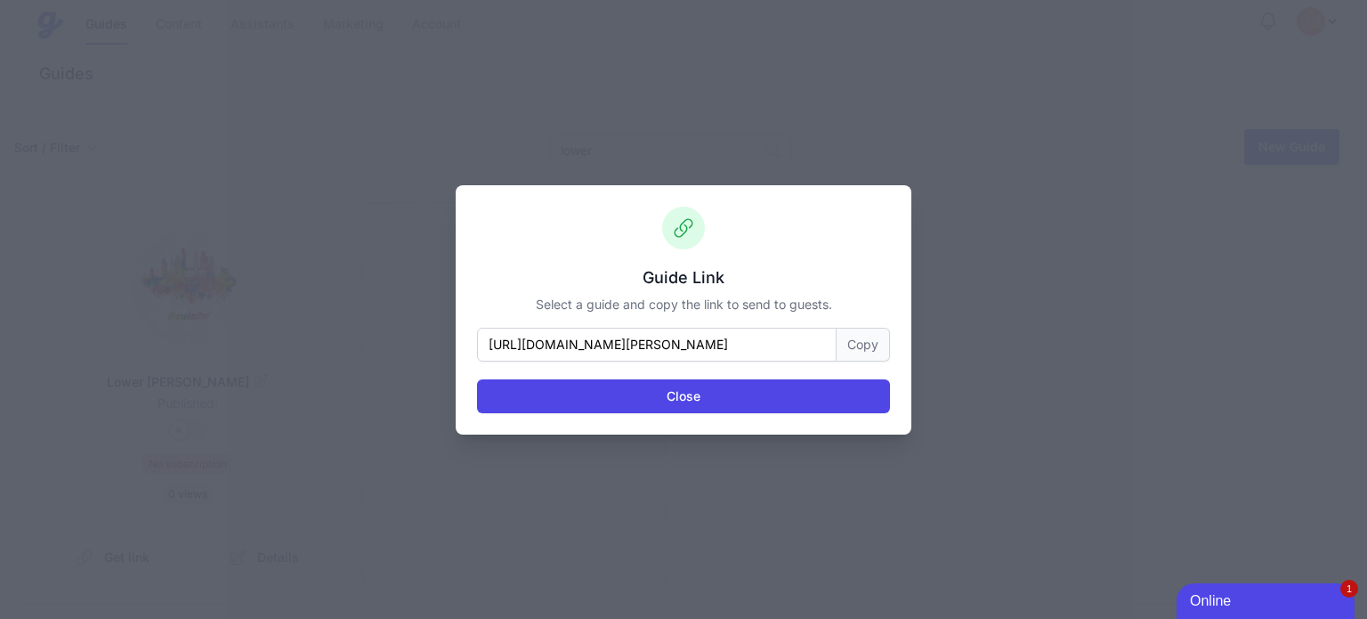
click at [859, 336] on button "Copy" at bounding box center [863, 345] width 53 height 34
